Goal: Task Accomplishment & Management: Use online tool/utility

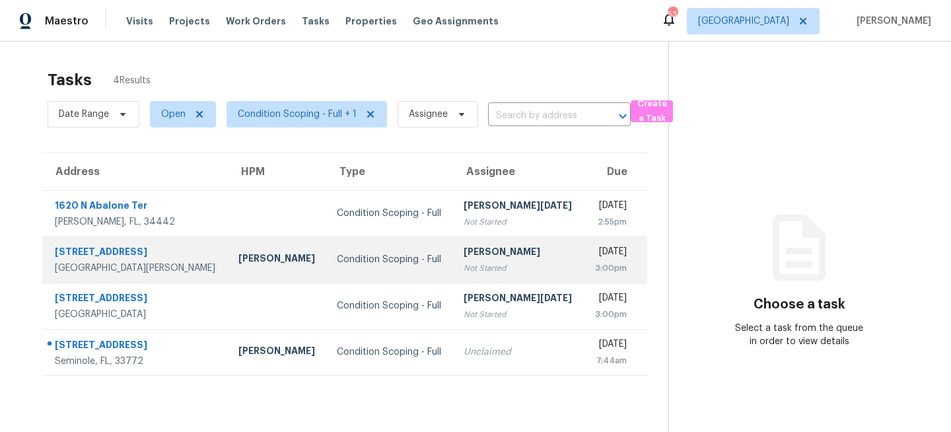
click at [348, 261] on div "Condition Scoping - Full" at bounding box center [390, 259] width 106 height 13
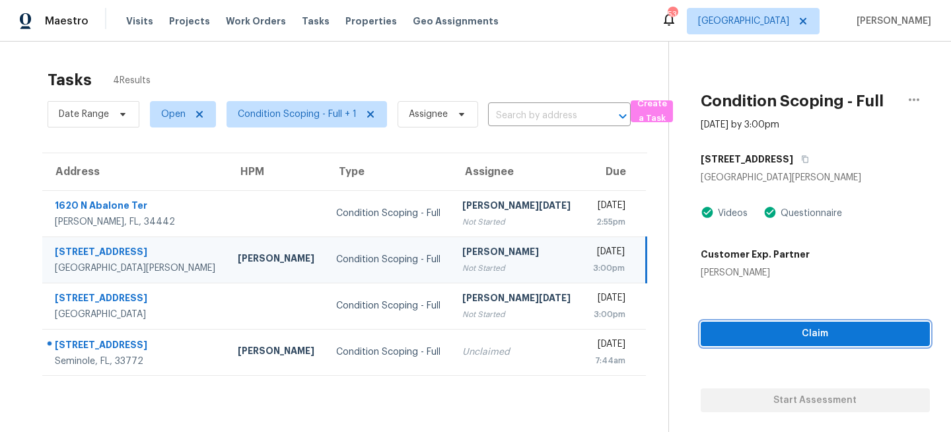
click at [810, 335] on span "Claim" at bounding box center [815, 334] width 208 height 17
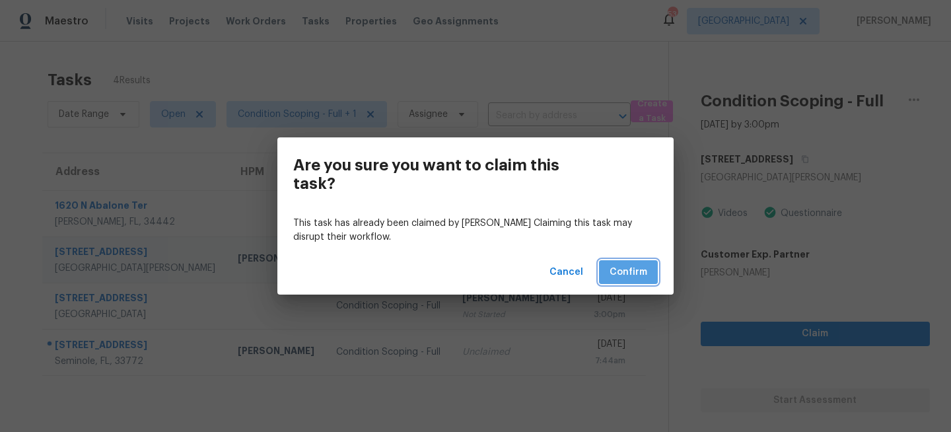
click at [635, 275] on span "Confirm" at bounding box center [629, 272] width 38 height 17
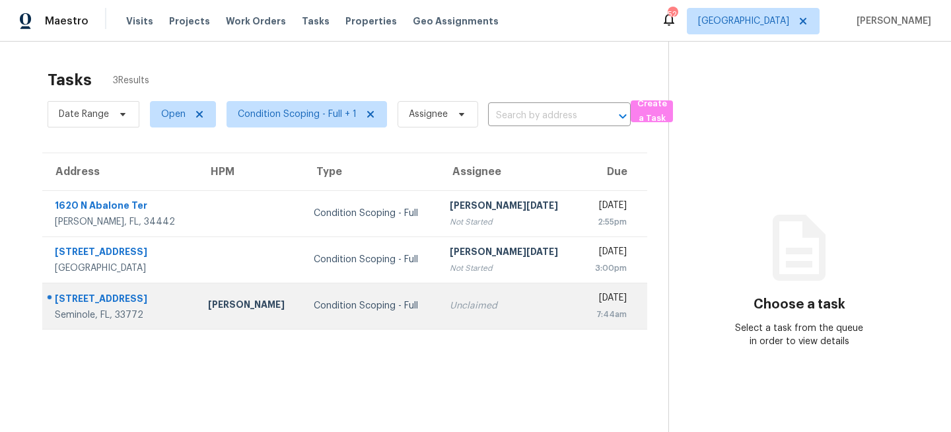
click at [370, 291] on td "Condition Scoping - Full" at bounding box center [371, 306] width 136 height 46
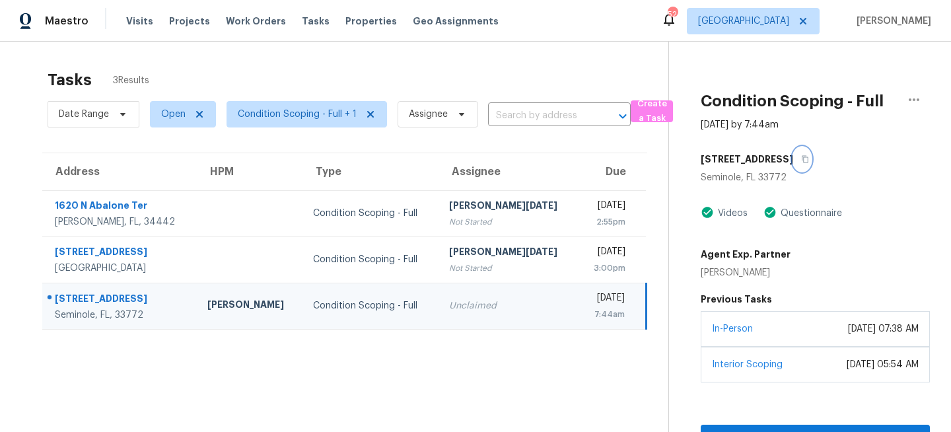
click at [793, 156] on button "button" at bounding box center [802, 159] width 18 height 24
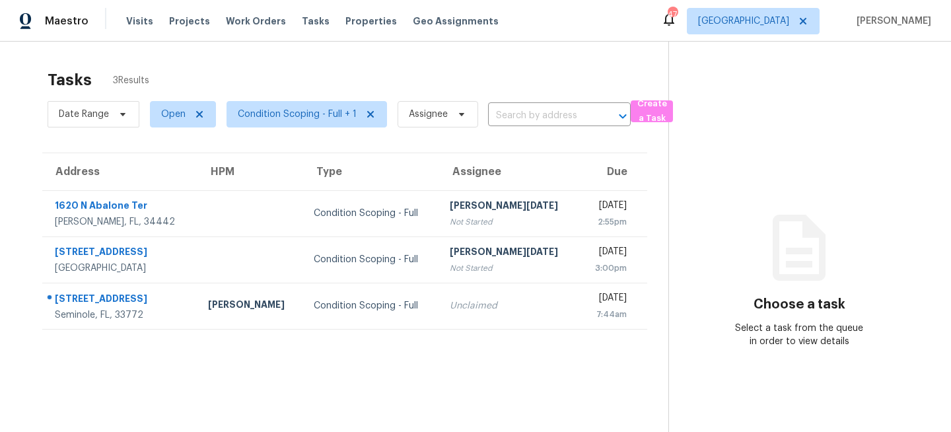
click at [280, 79] on div "Tasks 3 Results" at bounding box center [358, 80] width 621 height 34
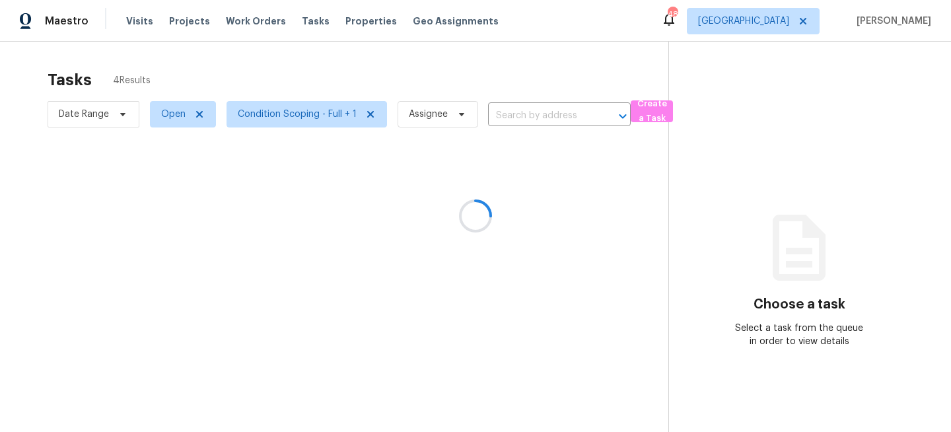
click at [795, 31] on div at bounding box center [475, 216] width 951 height 432
click at [793, 24] on div at bounding box center [475, 216] width 951 height 432
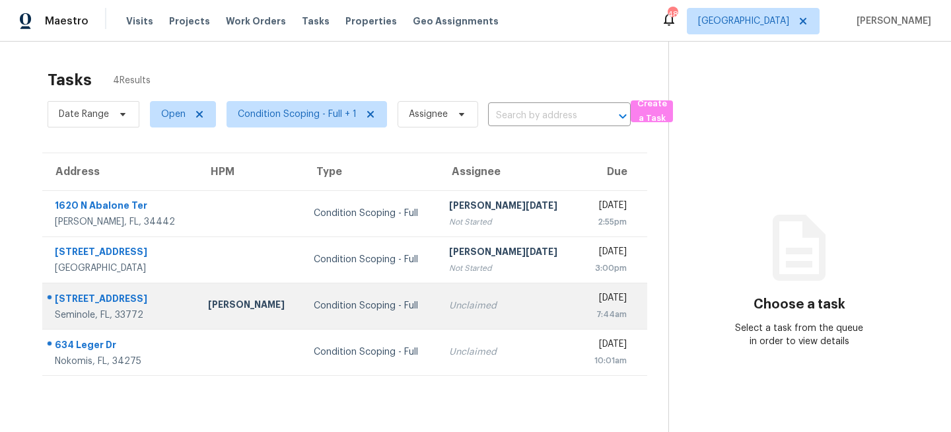
click at [314, 301] on div "Condition Scoping - Full" at bounding box center [371, 305] width 114 height 13
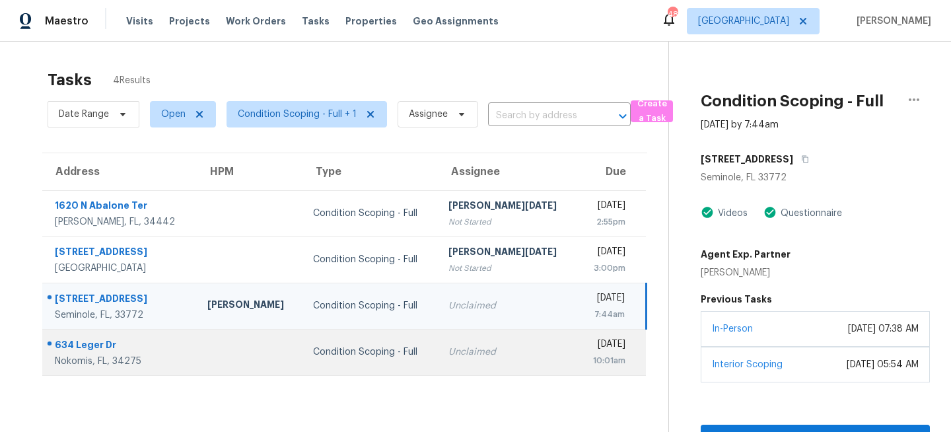
click at [454, 356] on div "Unclaimed" at bounding box center [508, 351] width 119 height 13
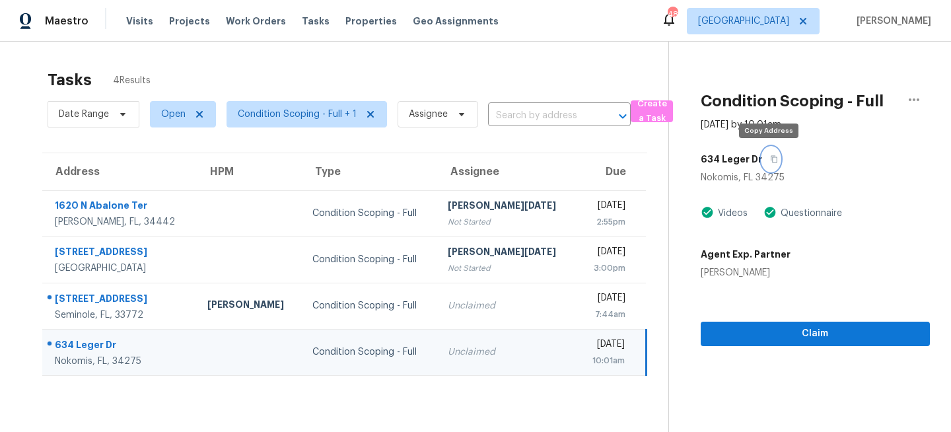
click at [770, 159] on icon "button" at bounding box center [774, 159] width 8 height 8
